Goal: Task Accomplishment & Management: Complete application form

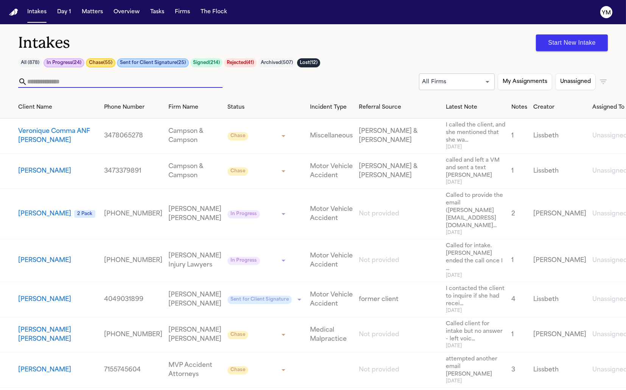
click at [201, 76] on input "text" at bounding box center [124, 82] width 195 height 12
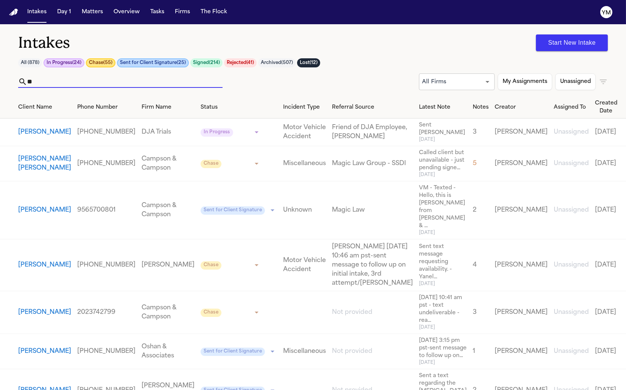
type input "*"
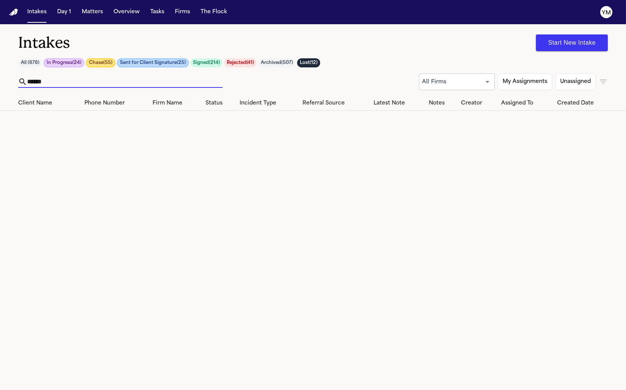
click at [599, 79] on icon "button" at bounding box center [602, 81] width 9 height 9
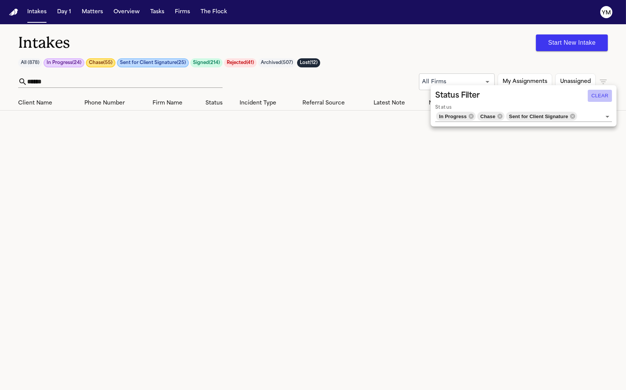
click at [601, 95] on button "Clear" at bounding box center [599, 96] width 24 height 12
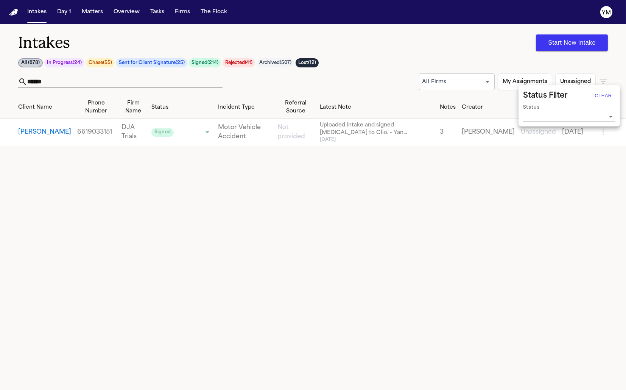
click at [52, 80] on div at bounding box center [313, 195] width 626 height 390
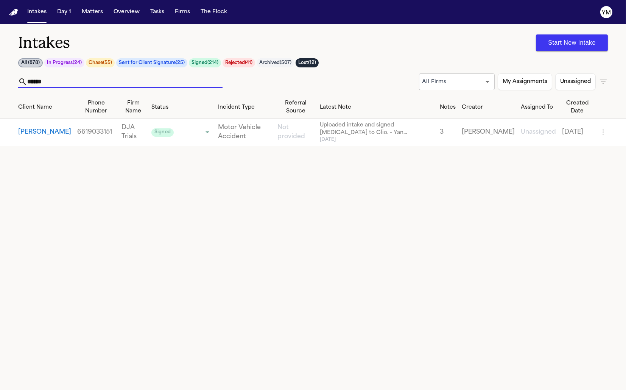
click at [51, 81] on input "******" at bounding box center [124, 82] width 195 height 12
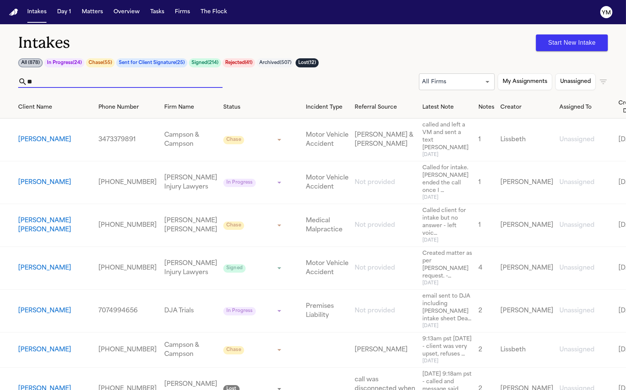
type input "*"
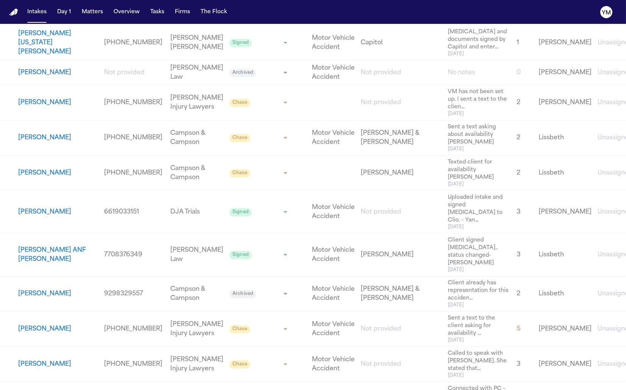
scroll to position [1189, 0]
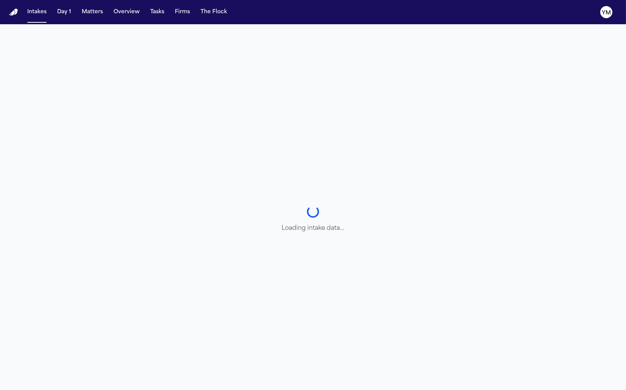
select select "**********"
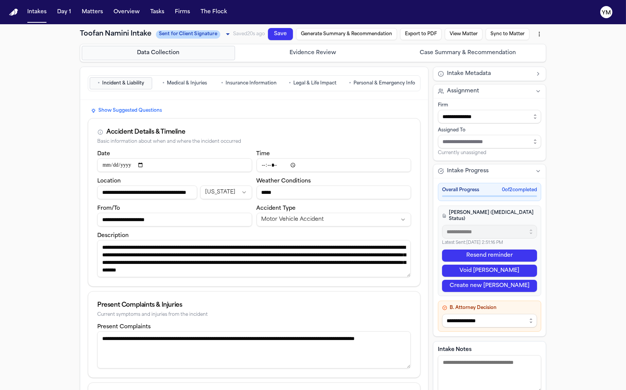
click at [193, 84] on span "Medical & Injuries" at bounding box center [187, 83] width 40 height 6
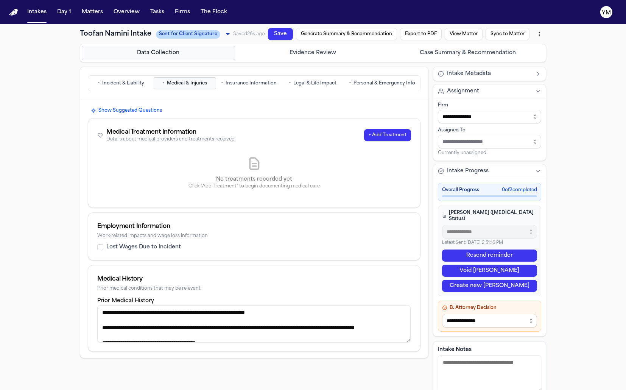
click at [235, 82] on span "Insurance Information" at bounding box center [250, 83] width 51 height 6
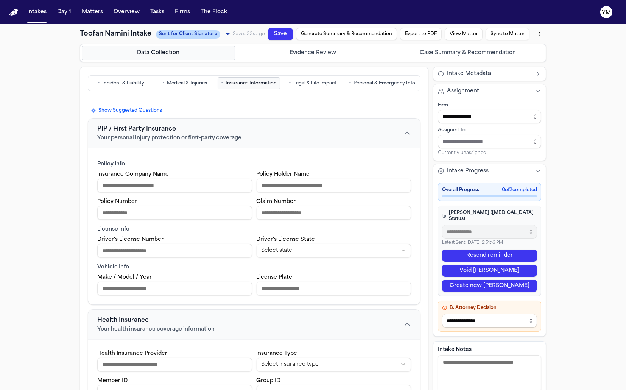
click at [314, 84] on span "Legal & Life Impact" at bounding box center [315, 83] width 43 height 6
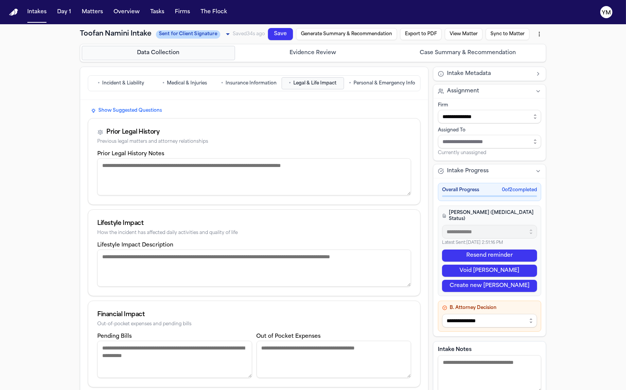
click at [375, 84] on span "Personal & Emergency Info" at bounding box center [384, 83] width 62 height 6
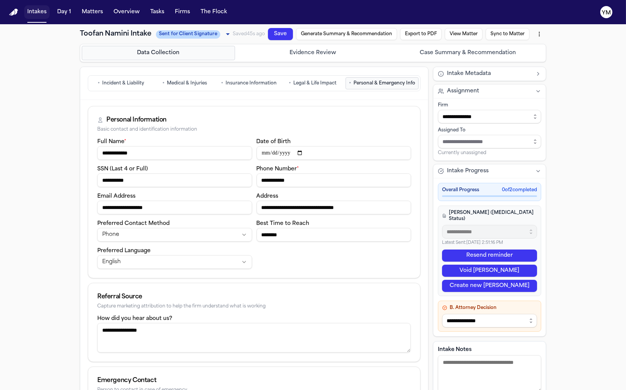
click at [37, 15] on button "Intakes" at bounding box center [36, 12] width 25 height 14
